Goal: Transaction & Acquisition: Purchase product/service

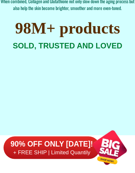
scroll to position [3913, 0]
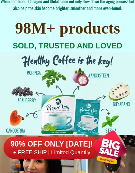
click at [23, 41] on h2 "SOLD, TRUSTED AND LOVED" at bounding box center [67, 46] width 123 height 12
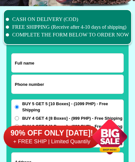
click at [95, 61] on input "Input full_name" at bounding box center [68, 63] width 112 height 19
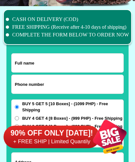
scroll to position [5007, 0]
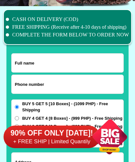
select select "63_761"
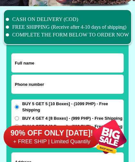
type input "[PERSON_NAME]"
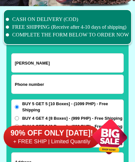
type input "09121190100"
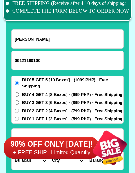
scroll to position [5031, 0]
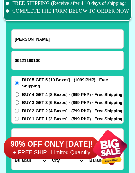
click at [15, 117] on input "BUY 1 GET 1 [2 Boxes] - (599 PHP) - Free Shipping" at bounding box center [17, 119] width 4 height 4
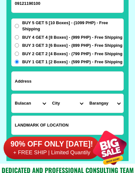
scroll to position [5092, 0]
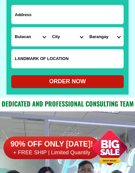
click at [25, 79] on div "ORDER NOW" at bounding box center [67, 81] width 113 height 9
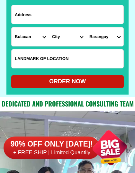
scroll to position [5154, 0]
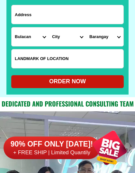
click at [20, 61] on input "Input LANDMARKOFLOCATION" at bounding box center [68, 58] width 112 height 19
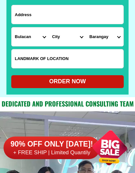
click at [107, 77] on div "ORDER NOW" at bounding box center [67, 81] width 113 height 13
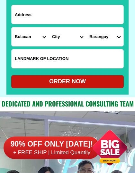
click at [116, 79] on div "ORDER NOW" at bounding box center [67, 81] width 113 height 9
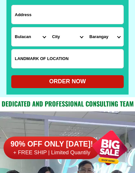
click at [110, 80] on div "ORDER NOW" at bounding box center [67, 81] width 113 height 9
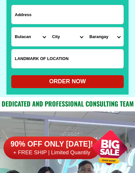
click at [103, 76] on div "ORDER NOW" at bounding box center [67, 81] width 113 height 13
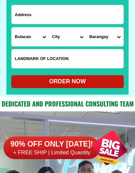
click at [100, 76] on div "ORDER NOW" at bounding box center [67, 81] width 113 height 13
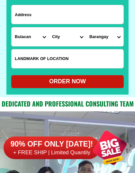
radio input "true"
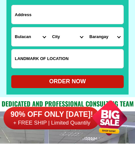
scroll to position [5135, 0]
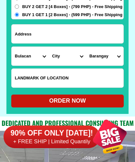
click at [103, 32] on input "Input address" at bounding box center [68, 34] width 112 height 19
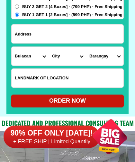
click at [88, 31] on input "Input address" at bounding box center [68, 34] width 112 height 19
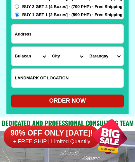
click at [94, 30] on input "Input address" at bounding box center [68, 34] width 112 height 19
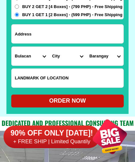
click at [35, 35] on input "Input address" at bounding box center [68, 34] width 112 height 19
click at [105, 32] on input "Input address" at bounding box center [68, 34] width 112 height 19
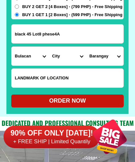
type input "black 45 Lot8 phese4A"
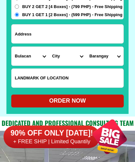
click at [108, 55] on select "Barangay" at bounding box center [104, 56] width 37 height 19
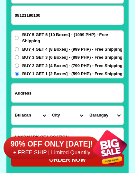
scroll to position [5086, 0]
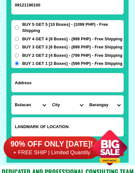
click at [29, 79] on input "Input address" at bounding box center [68, 82] width 112 height 19
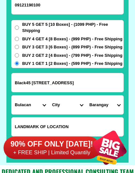
type input "Black45 [STREET_ADDRESS]"
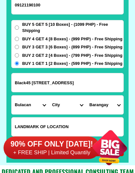
click at [54, 105] on select "City Angat Balagtas [GEOGRAPHIC_DATA] [GEOGRAPHIC_DATA] [GEOGRAPHIC_DATA] [GEOG…" at bounding box center [67, 104] width 37 height 19
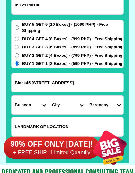
select select "63_7619824"
click at [21, 104] on select "Province [GEOGRAPHIC_DATA] [GEOGRAPHIC_DATA] [GEOGRAPHIC_DATA] [GEOGRAPHIC_DATA…" at bounding box center [30, 104] width 37 height 19
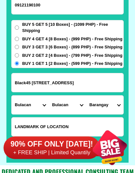
click at [105, 82] on input "Black45 [STREET_ADDRESS]" at bounding box center [68, 82] width 112 height 19
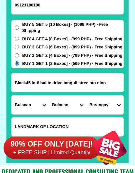
click at [6, 112] on div at bounding box center [67, 49] width 123 height 227
click at [114, 82] on input "Black45 lot8 balite drive tanguli stree sto nino" at bounding box center [68, 82] width 112 height 19
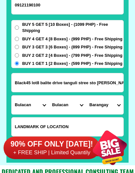
click at [118, 106] on select "Barangay Bagumbayan Balubad [PERSON_NAME][GEOGRAPHIC_DATA] [GEOGRAPHIC_DATA] [G…" at bounding box center [104, 104] width 37 height 19
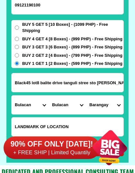
click at [119, 82] on input "Black45 lot8 balite drive tanguli stree sto [PERSON_NAME]" at bounding box center [68, 82] width 112 height 19
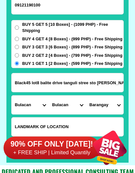
click at [134, 89] on div "CASH ON DELIVERY (COD) FREE SHIPPING (Receive after 4-10 days of shipping) COMP…" at bounding box center [67, 46] width 135 height 238
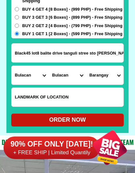
scroll to position [5120, 0]
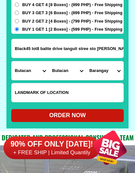
click at [98, 115] on div "ORDER NOW" at bounding box center [67, 115] width 113 height 9
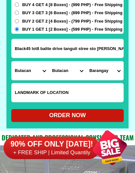
type input "Black45 lot8 balite drive tanguli stree sto [PERSON_NAME]"
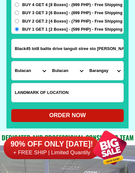
click at [92, 118] on div "ORDER NOW" at bounding box center [67, 115] width 113 height 9
click at [93, 115] on div "ORDER NOW" at bounding box center [67, 115] width 113 height 9
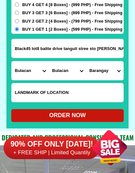
click at [89, 116] on div "ORDER NOW" at bounding box center [67, 115] width 113 height 9
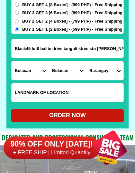
radio input "true"
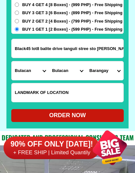
click at [114, 70] on select "Barangay Bagumbayan Balubad [PERSON_NAME][GEOGRAPHIC_DATA] [GEOGRAPHIC_DATA] [G…" at bounding box center [104, 70] width 37 height 19
click at [99, 70] on select "Barangay Bagumbayan Balubad [PERSON_NAME][GEOGRAPHIC_DATA] [GEOGRAPHIC_DATA] [G…" at bounding box center [104, 70] width 37 height 19
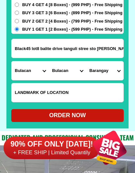
select select "63_76198243029"
click at [118, 44] on input "Black45 lot8 balite drive tanguli stree sto [PERSON_NAME]" at bounding box center [68, 48] width 112 height 19
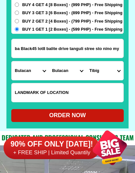
click at [122, 46] on input "ba Black45 lot8 balite drive tanguli stree sto nino my" at bounding box center [68, 48] width 112 height 19
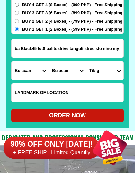
click at [120, 49] on input "ba Black45 lot8 balite drive tanguli stree sto nino my" at bounding box center [68, 48] width 112 height 19
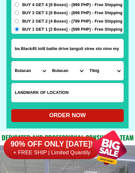
click at [17, 50] on input "ba Black45 lot8 balite drive tanguli stree sto nino my" at bounding box center [68, 48] width 112 height 19
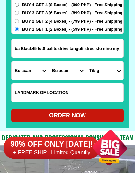
click at [23, 47] on input "ba Black45 lot8 balite drive tanguli stree sto nino my" at bounding box center [68, 48] width 112 height 19
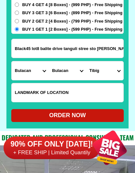
click at [119, 49] on input "Black45 lot8 balite drive tanguli stree sto [PERSON_NAME]" at bounding box center [68, 48] width 112 height 19
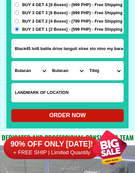
click at [112, 113] on div "ORDER NOW" at bounding box center [67, 115] width 113 height 9
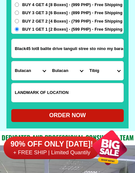
type input "Black45 lot8 balite drive tanguli stree sto nino my baragay camalig"
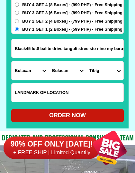
radio input "true"
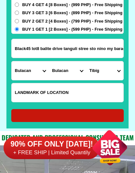
radio input "true"
